Goal: Information Seeking & Learning: Learn about a topic

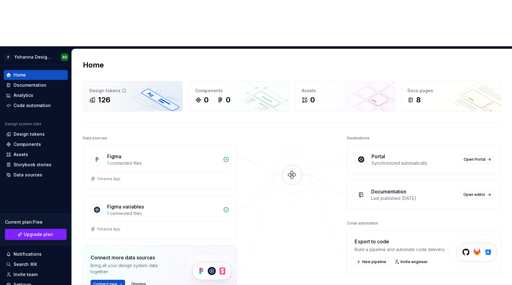
click at [103, 95] on div "126" at bounding box center [104, 100] width 12 height 10
click at [106, 87] on div "Design tokens" at bounding box center [132, 90] width 87 height 6
click at [103, 95] on div "126" at bounding box center [104, 100] width 12 height 10
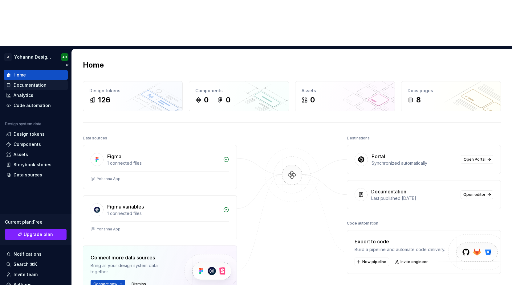
click at [24, 80] on div "Documentation" at bounding box center [36, 85] width 64 height 10
click at [27, 82] on div "Documentation" at bounding box center [30, 85] width 33 height 6
click at [17, 80] on div "Documentation" at bounding box center [36, 85] width 64 height 10
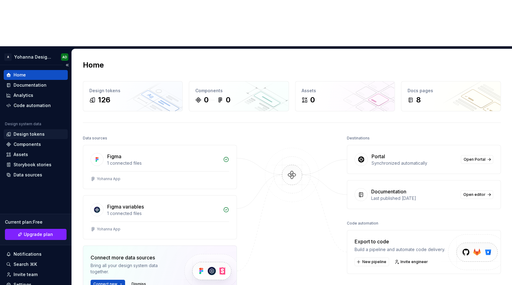
click at [21, 131] on div "Design tokens" at bounding box center [29, 134] width 31 height 6
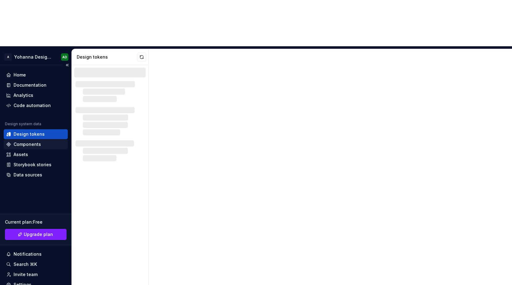
click at [20, 141] on div "Components" at bounding box center [27, 144] width 27 height 6
click at [14, 72] on div "Home" at bounding box center [20, 75] width 12 height 6
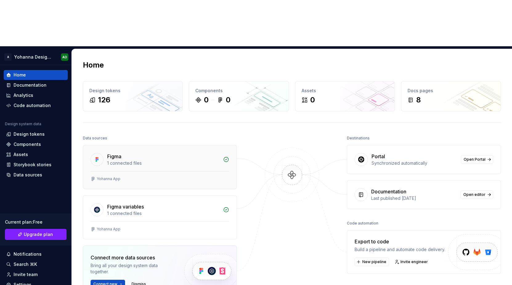
click at [122, 160] on div "1 connected files" at bounding box center [163, 163] width 112 height 6
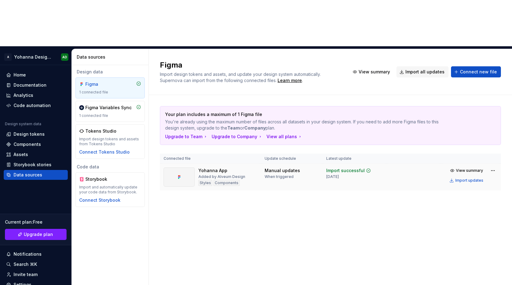
click at [314, 167] on div "Manual updates When triggered" at bounding box center [292, 173] width 54 height 12
click at [213, 167] on div "Yohanna App" at bounding box center [212, 170] width 29 height 6
click at [275, 167] on div "Manual updates" at bounding box center [282, 170] width 35 height 6
click at [368, 168] on icon at bounding box center [368, 170] width 5 height 5
click at [468, 168] on span "View summary" at bounding box center [469, 170] width 27 height 5
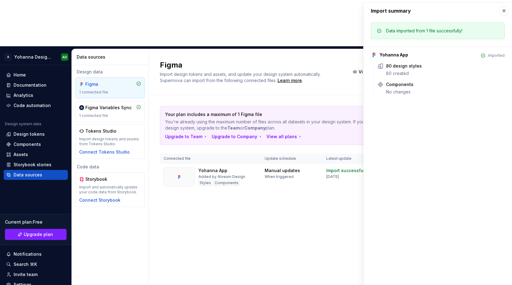
click at [266, 180] on div "Figma Import design tokens and assets, and update your design system automatica…" at bounding box center [330, 190] width 363 height 282
click at [389, 108] on div "Import summary Import summary Data imported from 1 file successfully! Yohanna A…" at bounding box center [437, 144] width 148 height 282
